Goal: Task Accomplishment & Management: Manage account settings

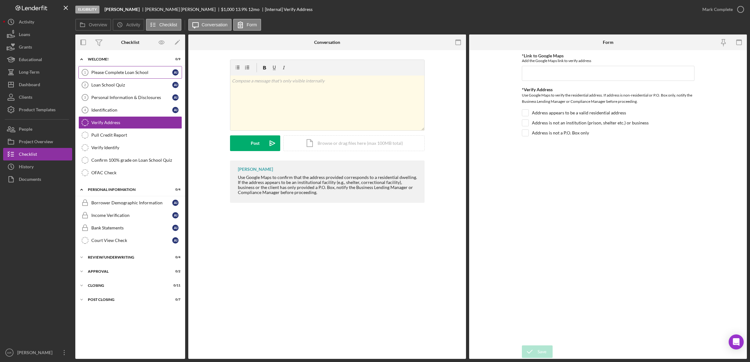
click at [132, 74] on div "Please Complete Loan School" at bounding box center [131, 72] width 81 height 5
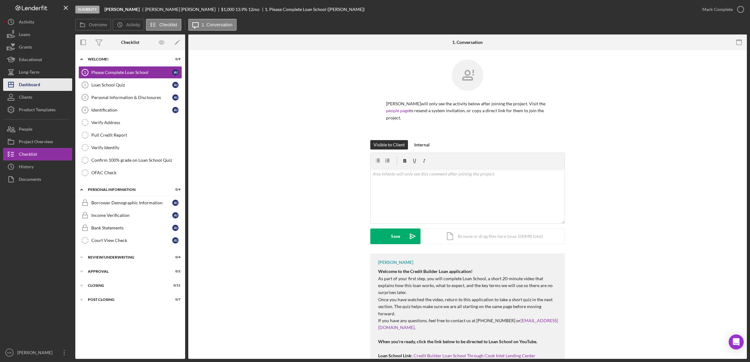
click at [23, 88] on div "Dashboard" at bounding box center [29, 85] width 21 height 14
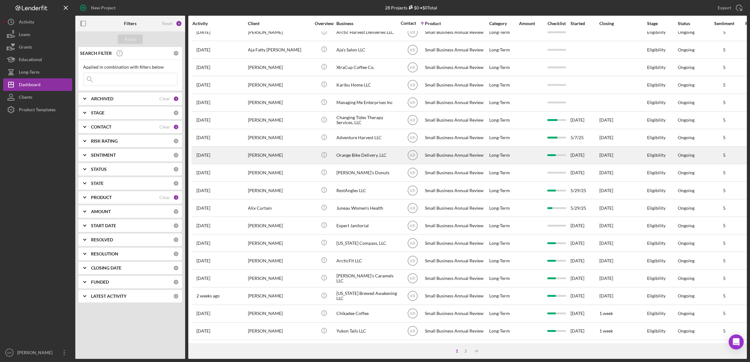
scroll to position [143, 0]
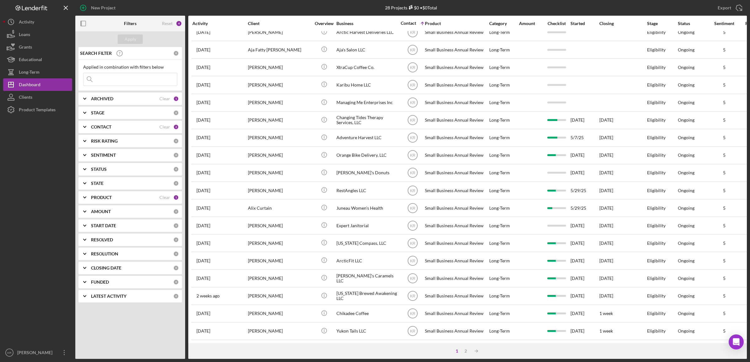
click at [153, 203] on div "PRODUCT Clear 1" at bounding box center [135, 197] width 88 height 13
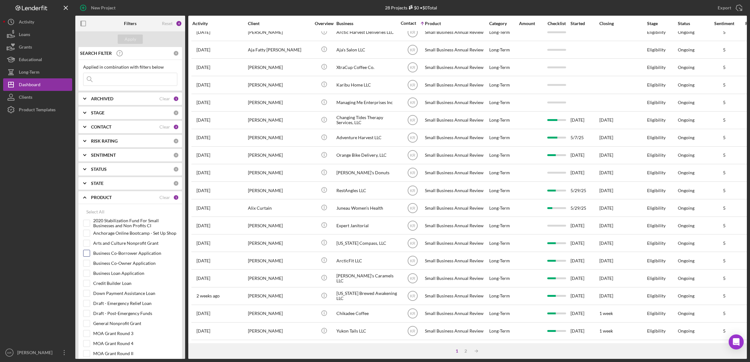
scroll to position [184, 0]
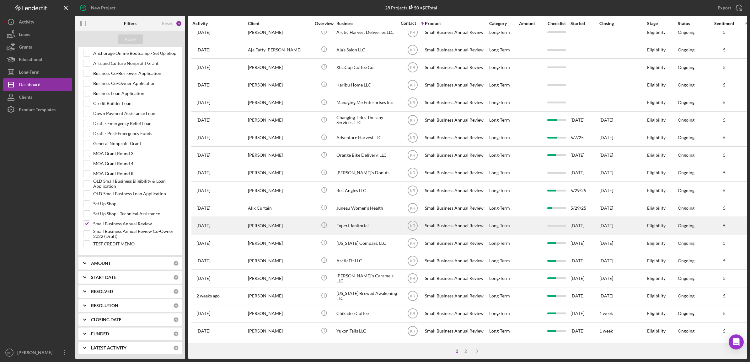
click at [274, 222] on div "[PERSON_NAME]" at bounding box center [279, 225] width 63 height 17
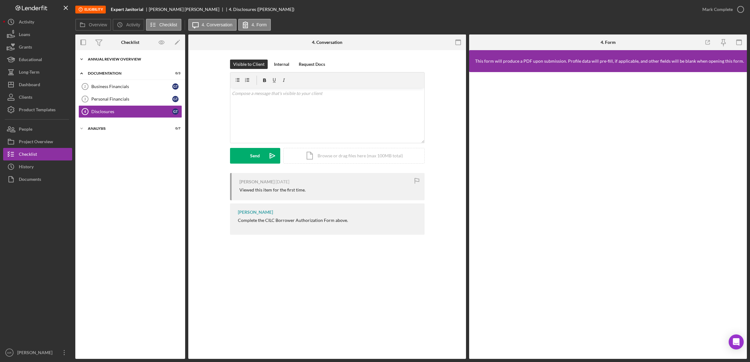
click at [166, 59] on div "Annual Review Overview" at bounding box center [132, 59] width 89 height 4
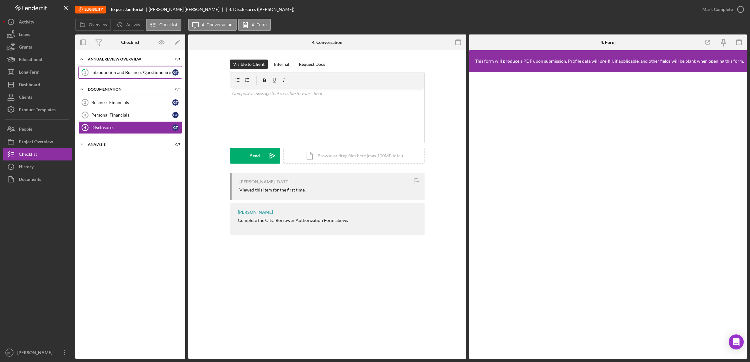
click at [158, 71] on div "Introduction and Business Questionnaire" at bounding box center [131, 72] width 81 height 5
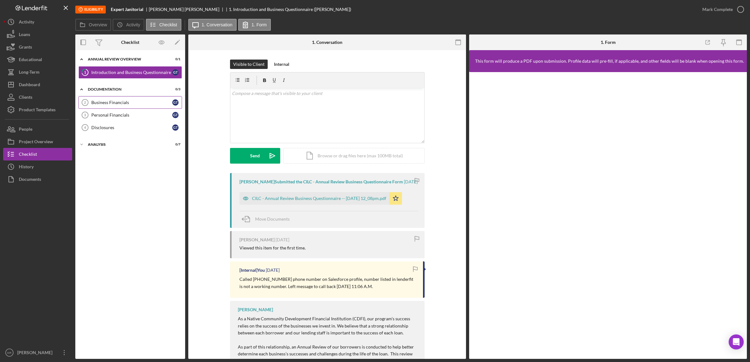
click at [108, 98] on link "Business Financials 2 Business Financials G T" at bounding box center [130, 102] width 104 height 13
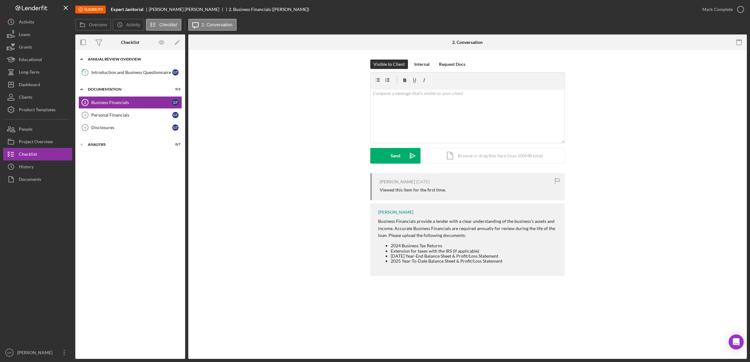
click at [131, 66] on div "Icon/Expander Annual Review Overview 0 / 1" at bounding box center [130, 59] width 110 height 13
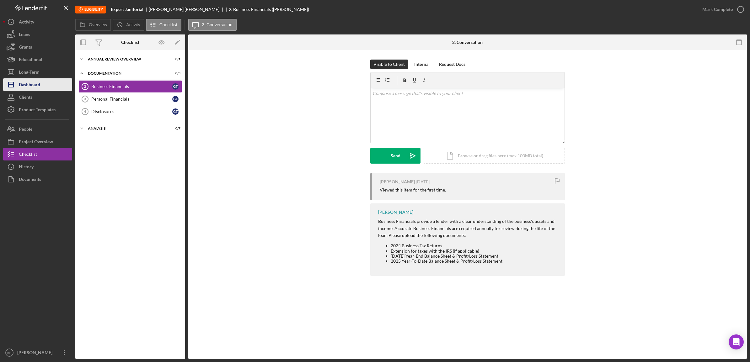
click at [36, 90] on div "Dashboard" at bounding box center [29, 85] width 21 height 14
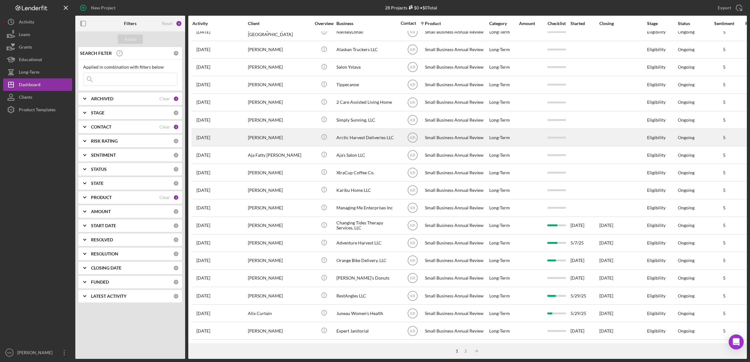
scroll to position [39, 0]
